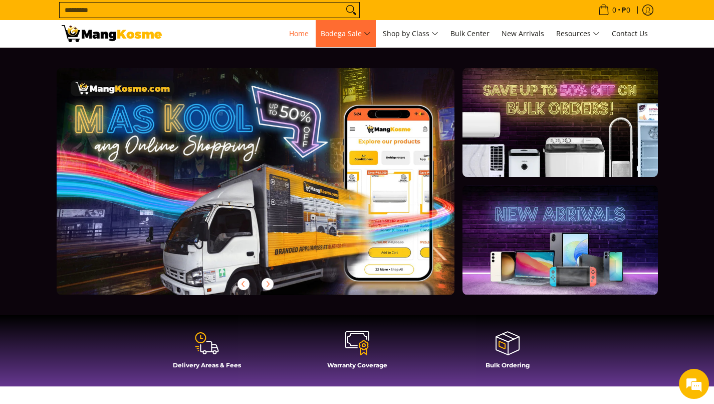
click at [361, 39] on span "Bodega Sale" at bounding box center [346, 34] width 50 height 13
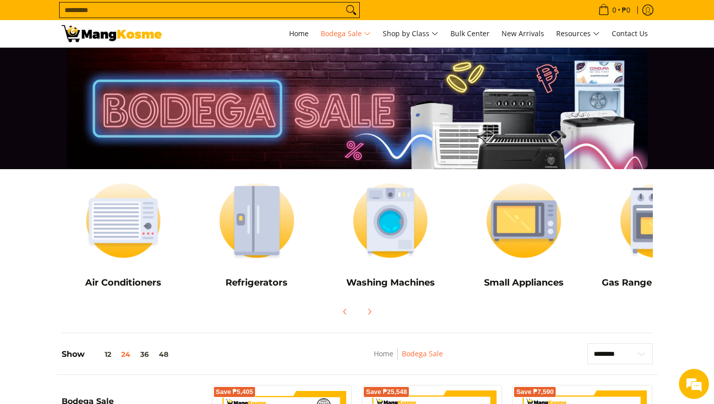
click at [117, 253] on img at bounding box center [124, 220] width 124 height 93
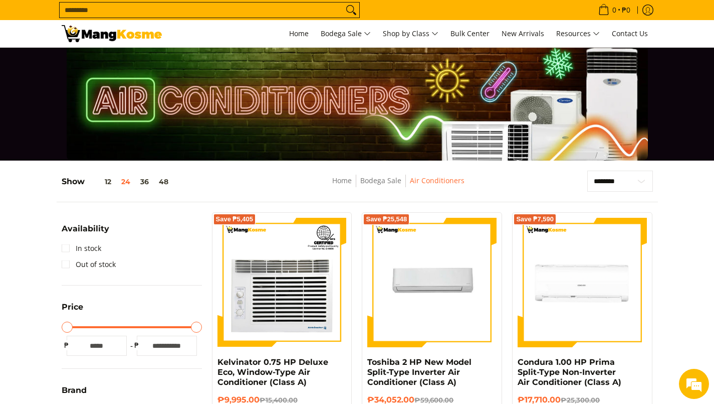
scroll to position [9, 0]
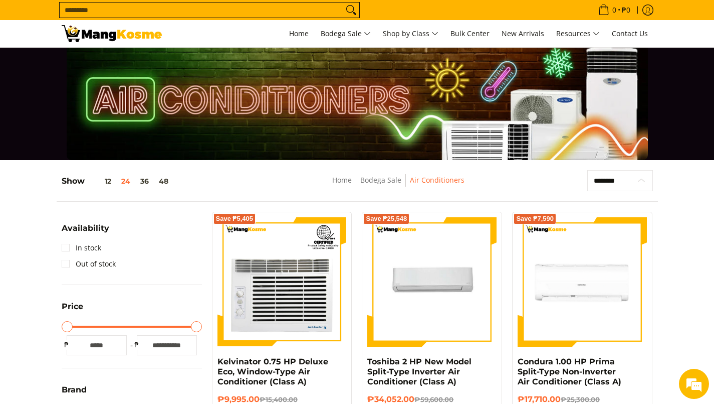
click at [640, 185] on select "**********" at bounding box center [620, 180] width 66 height 21
select select "**********"
click at [587, 170] on select "**********" at bounding box center [620, 180] width 66 height 21
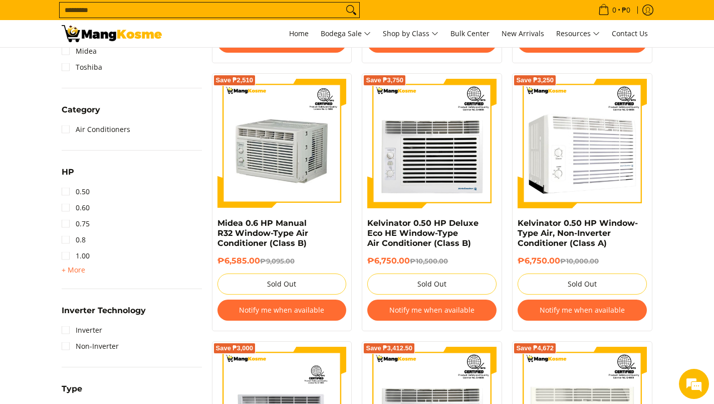
scroll to position [416, 0]
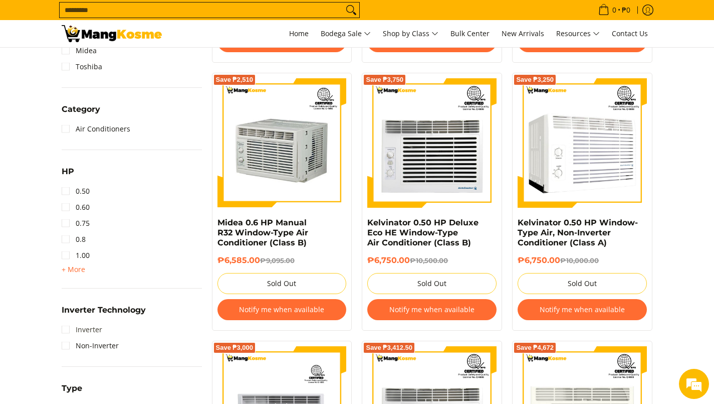
click at [70, 329] on link "Inverter" at bounding box center [82, 329] width 41 height 16
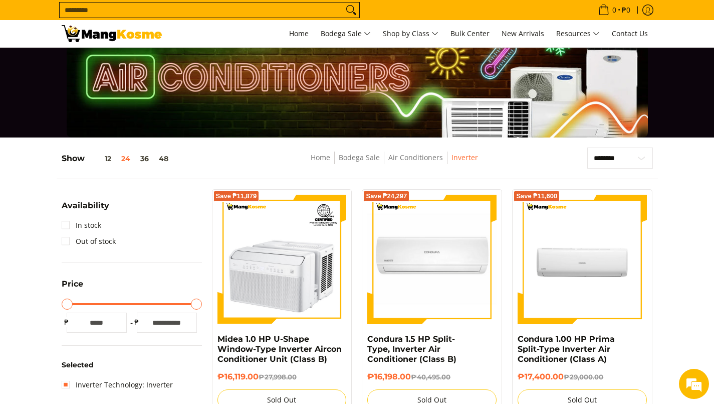
scroll to position [31, 0]
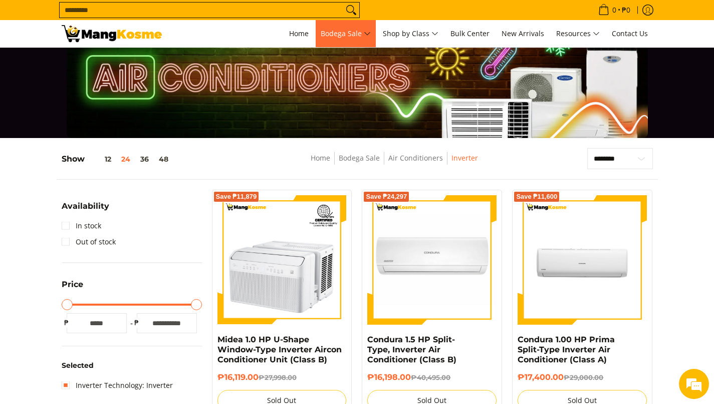
click at [364, 28] on span "Bodega Sale" at bounding box center [346, 34] width 50 height 13
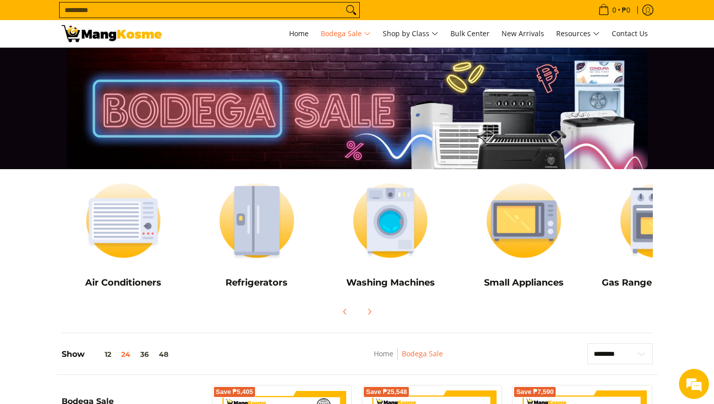
click at [530, 240] on img at bounding box center [524, 220] width 124 height 93
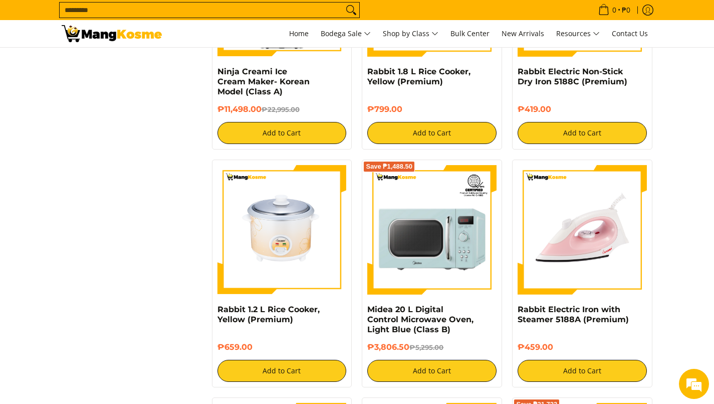
scroll to position [989, 0]
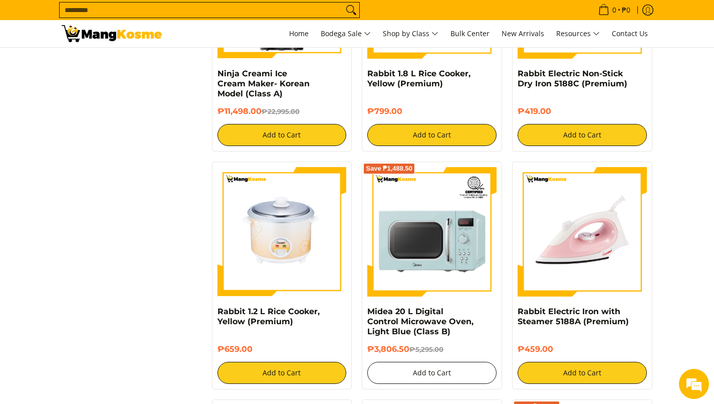
click at [476, 367] on button "Add to Cart" at bounding box center [431, 372] width 129 height 22
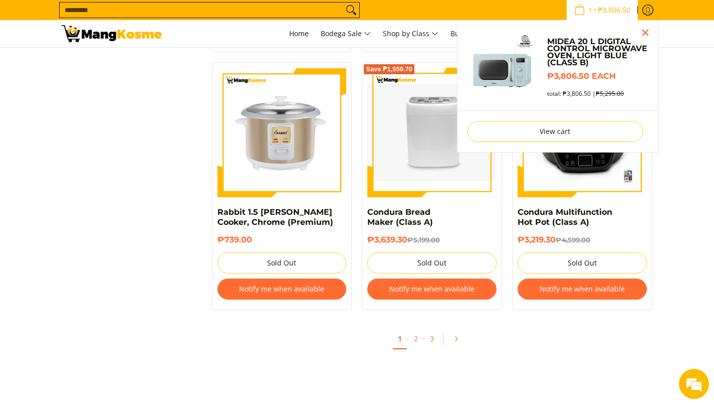
scroll to position [1877, 0]
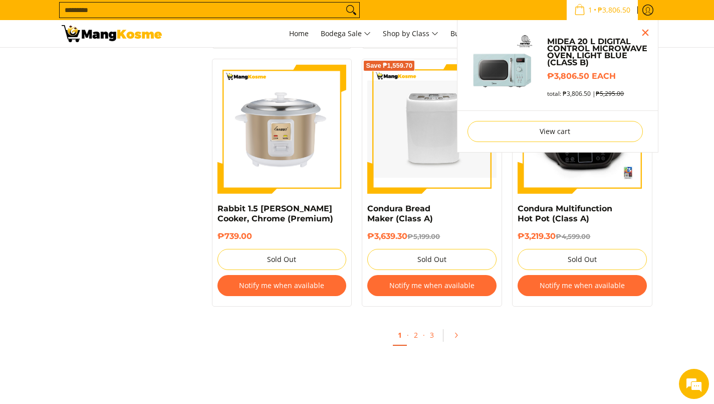
click at [417, 330] on link "2" at bounding box center [416, 335] width 14 height 20
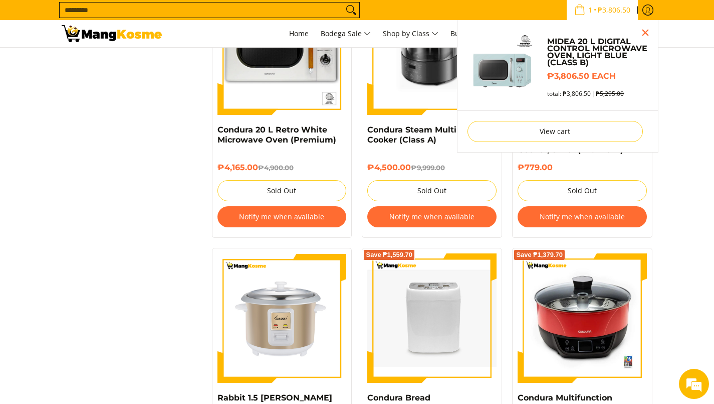
scroll to position [1684, 0]
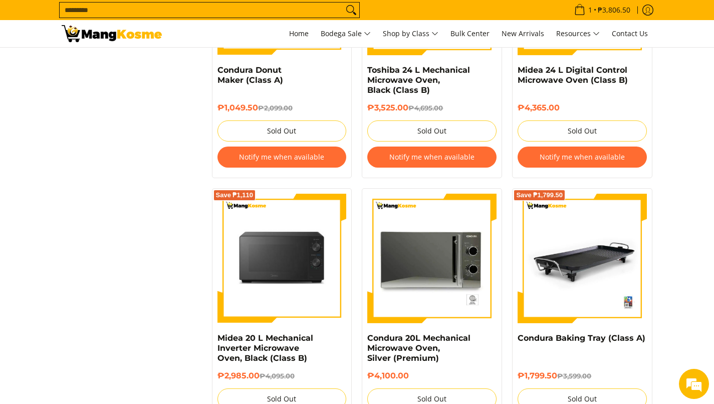
scroll to position [835, 0]
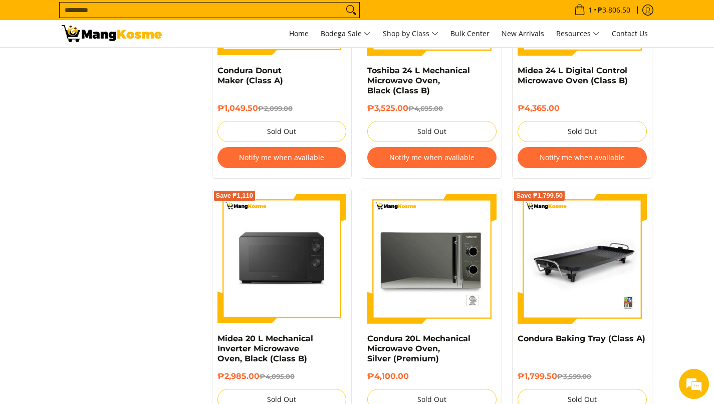
click at [291, 278] on img at bounding box center [282, 258] width 129 height 129
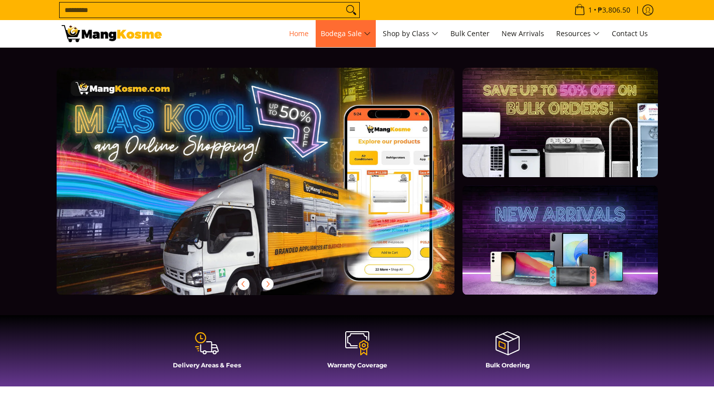
click at [350, 37] on span "Bodega Sale" at bounding box center [346, 34] width 50 height 13
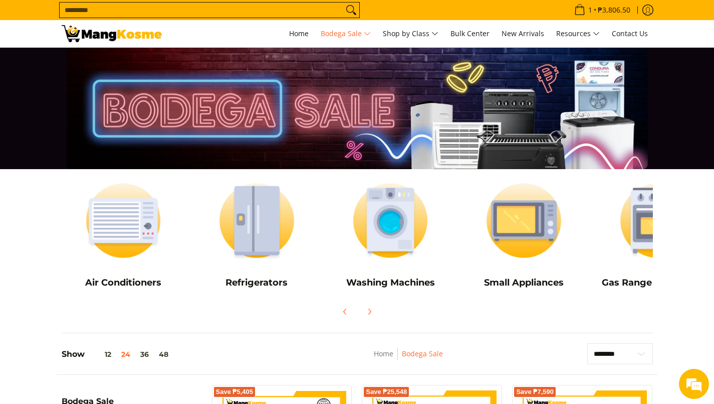
click at [532, 221] on img at bounding box center [524, 220] width 124 height 93
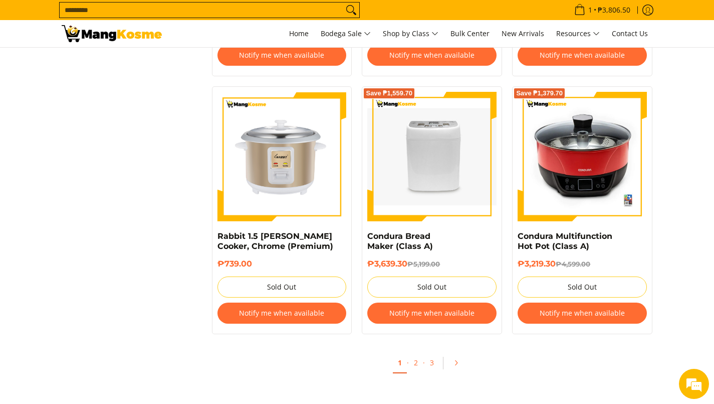
scroll to position [1870, 0]
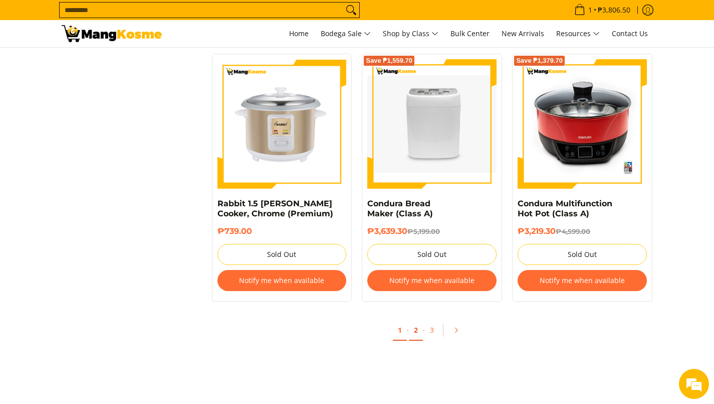
click at [415, 321] on link "2" at bounding box center [416, 330] width 14 height 21
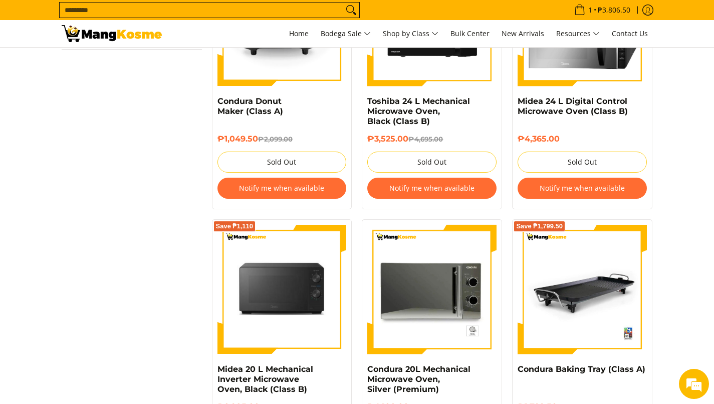
scroll to position [805, 0]
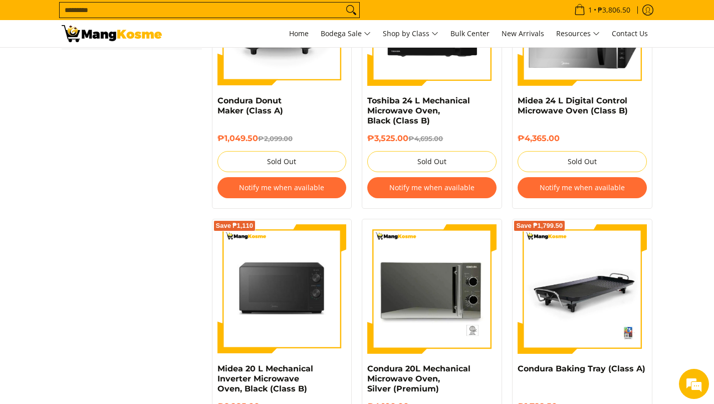
click at [308, 298] on img at bounding box center [282, 288] width 129 height 129
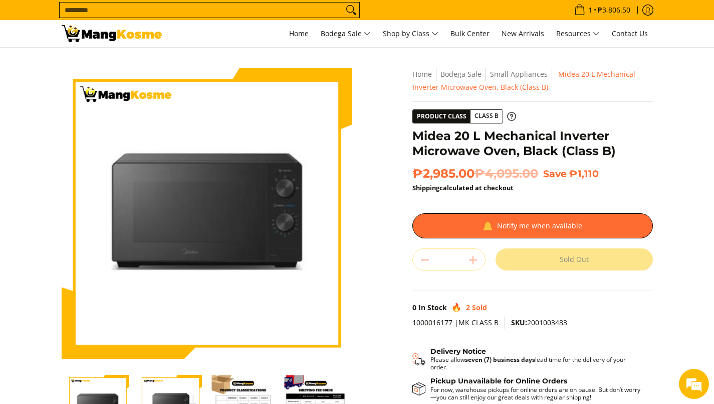
click at [555, 223] on div at bounding box center [533, 225] width 241 height 25
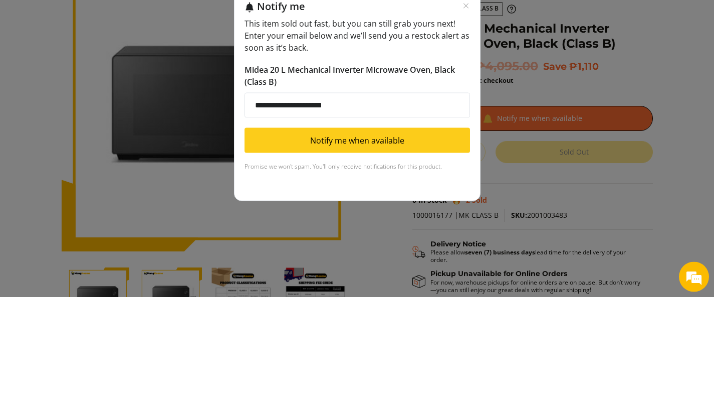
type input "**********"
click at [443, 247] on button "Notify me when available" at bounding box center [358, 247] width 226 height 25
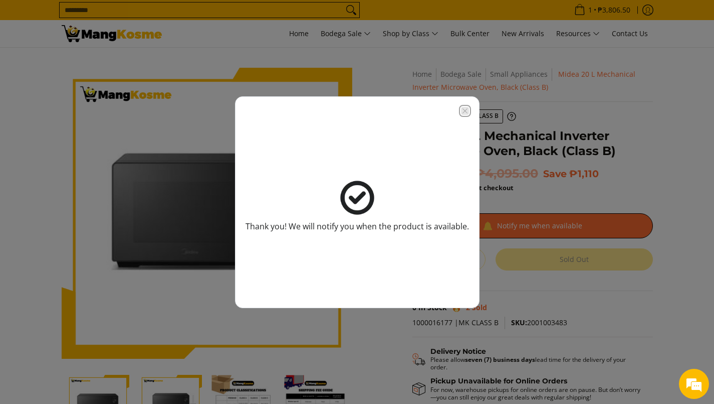
click at [467, 114] on icon "Close modal" at bounding box center [465, 111] width 8 height 8
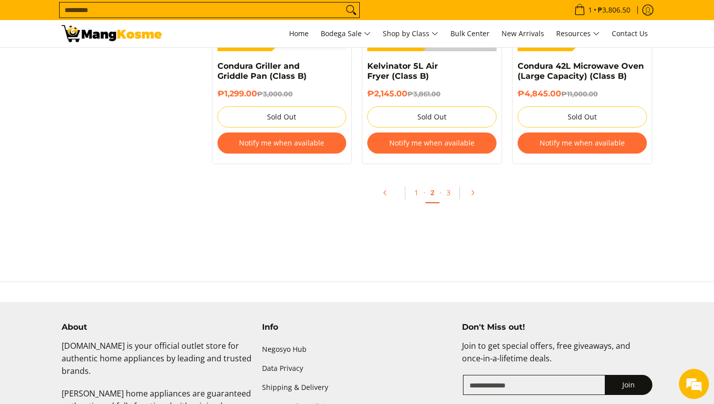
scroll to position [2158, 0]
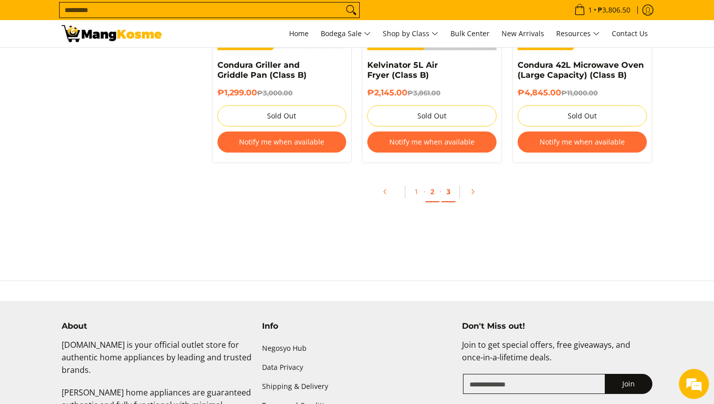
click at [454, 191] on link "3" at bounding box center [449, 191] width 14 height 21
click at [450, 192] on link "3" at bounding box center [449, 191] width 14 height 21
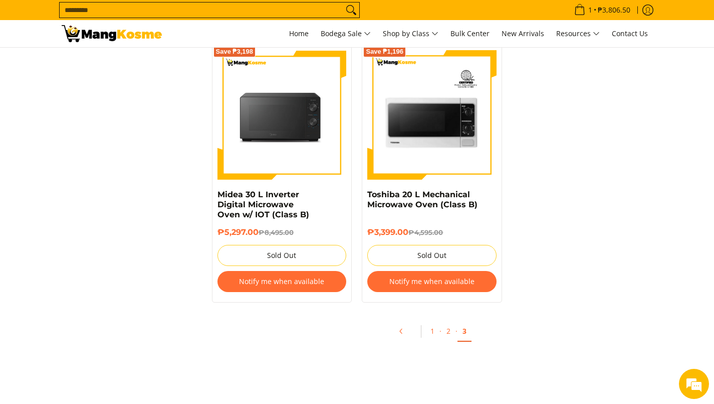
scroll to position [1721, 0]
click at [433, 335] on link "1" at bounding box center [433, 331] width 14 height 21
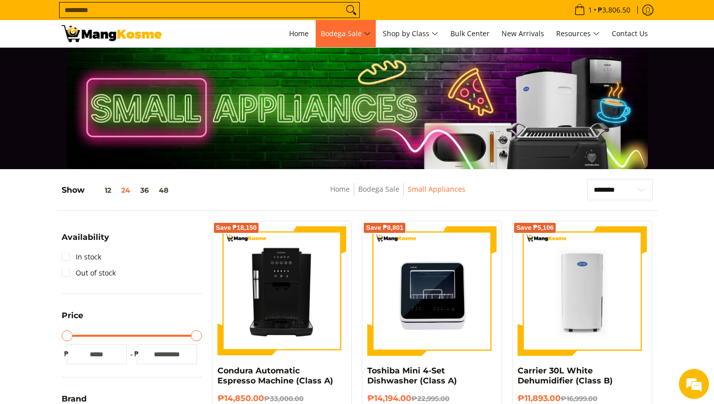
click at [344, 36] on span "Bodega Sale" at bounding box center [346, 34] width 50 height 13
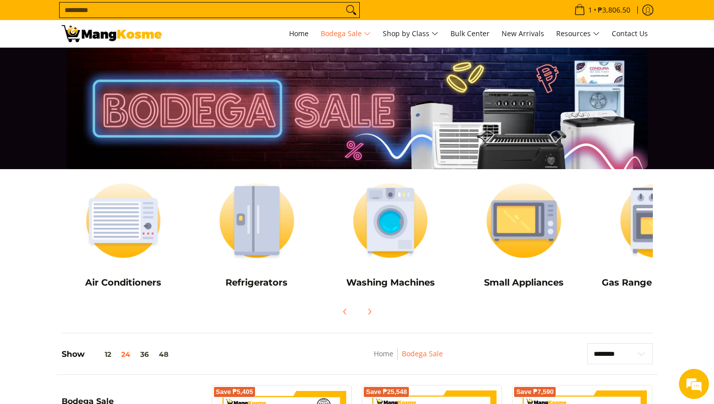
click at [249, 219] on img at bounding box center [257, 220] width 124 height 93
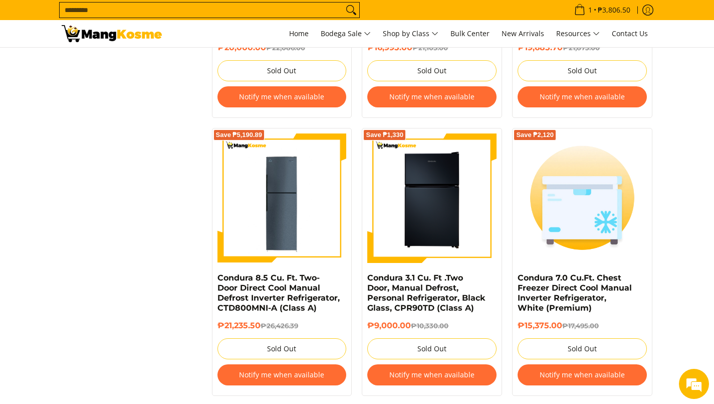
scroll to position [1184, 0]
